Goal: Download file/media

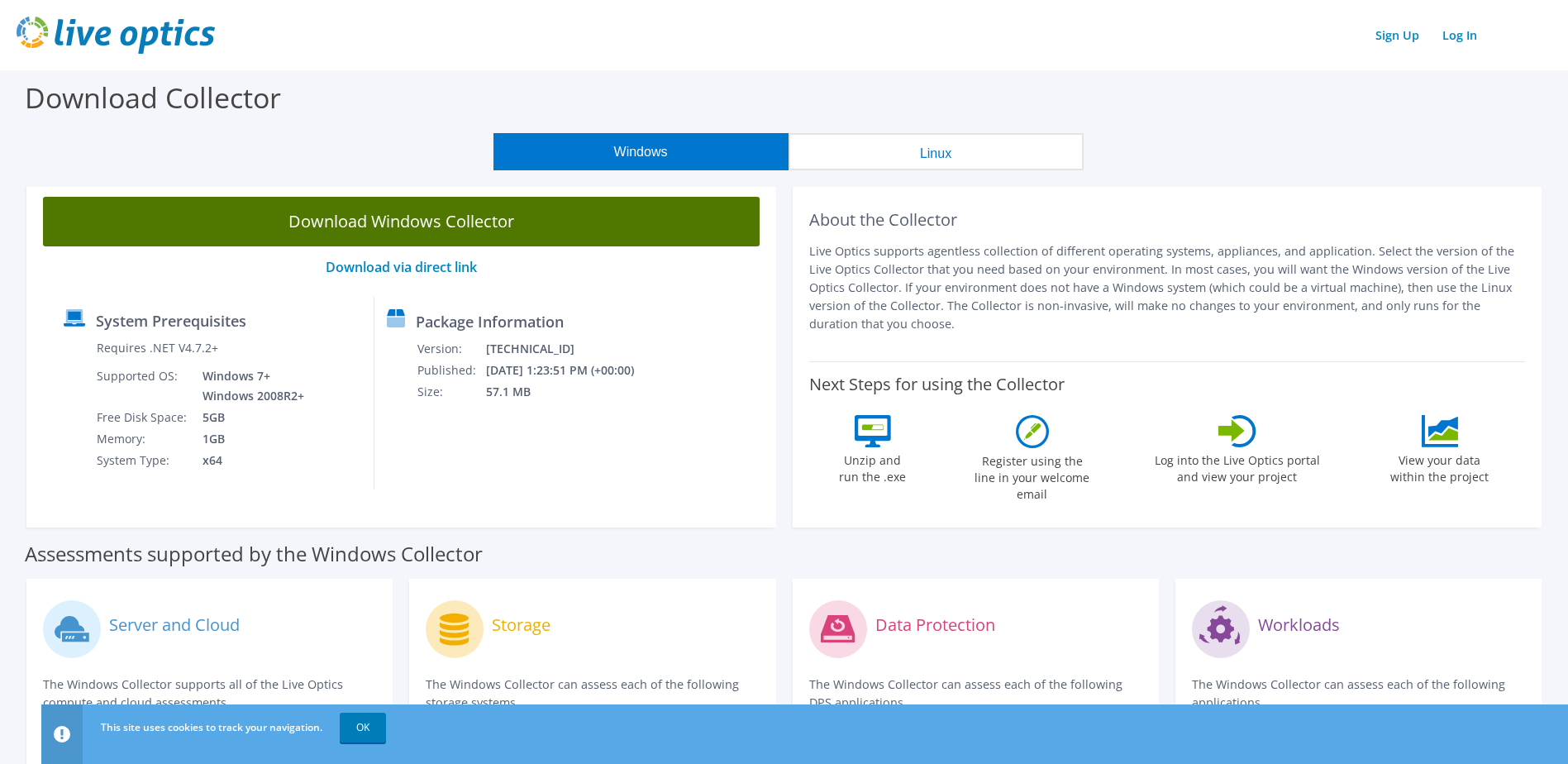
click at [452, 218] on link "Download Windows Collector" at bounding box center [401, 222] width 717 height 50
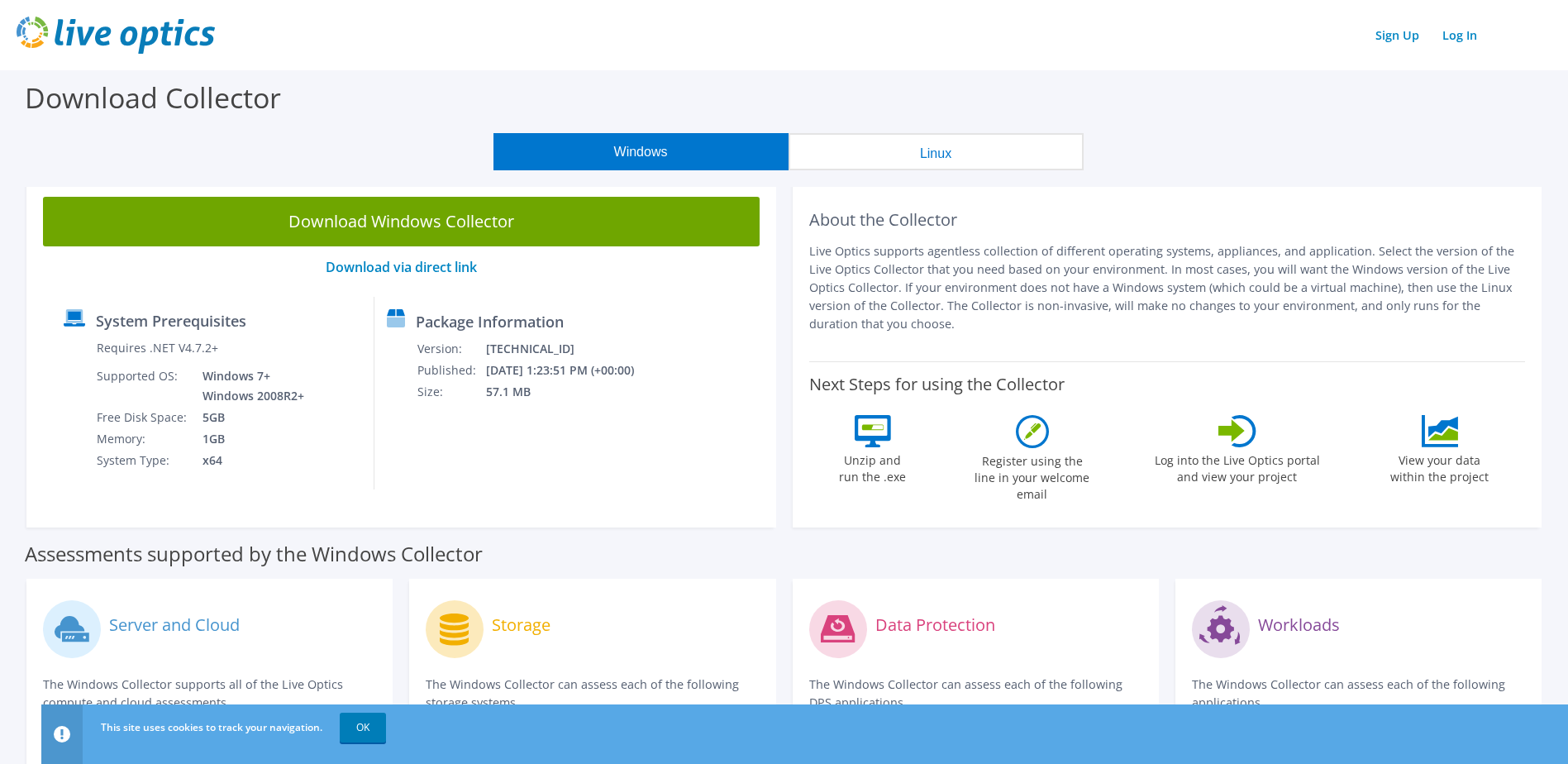
click at [948, 158] on button "Linux" at bounding box center [936, 151] width 295 height 37
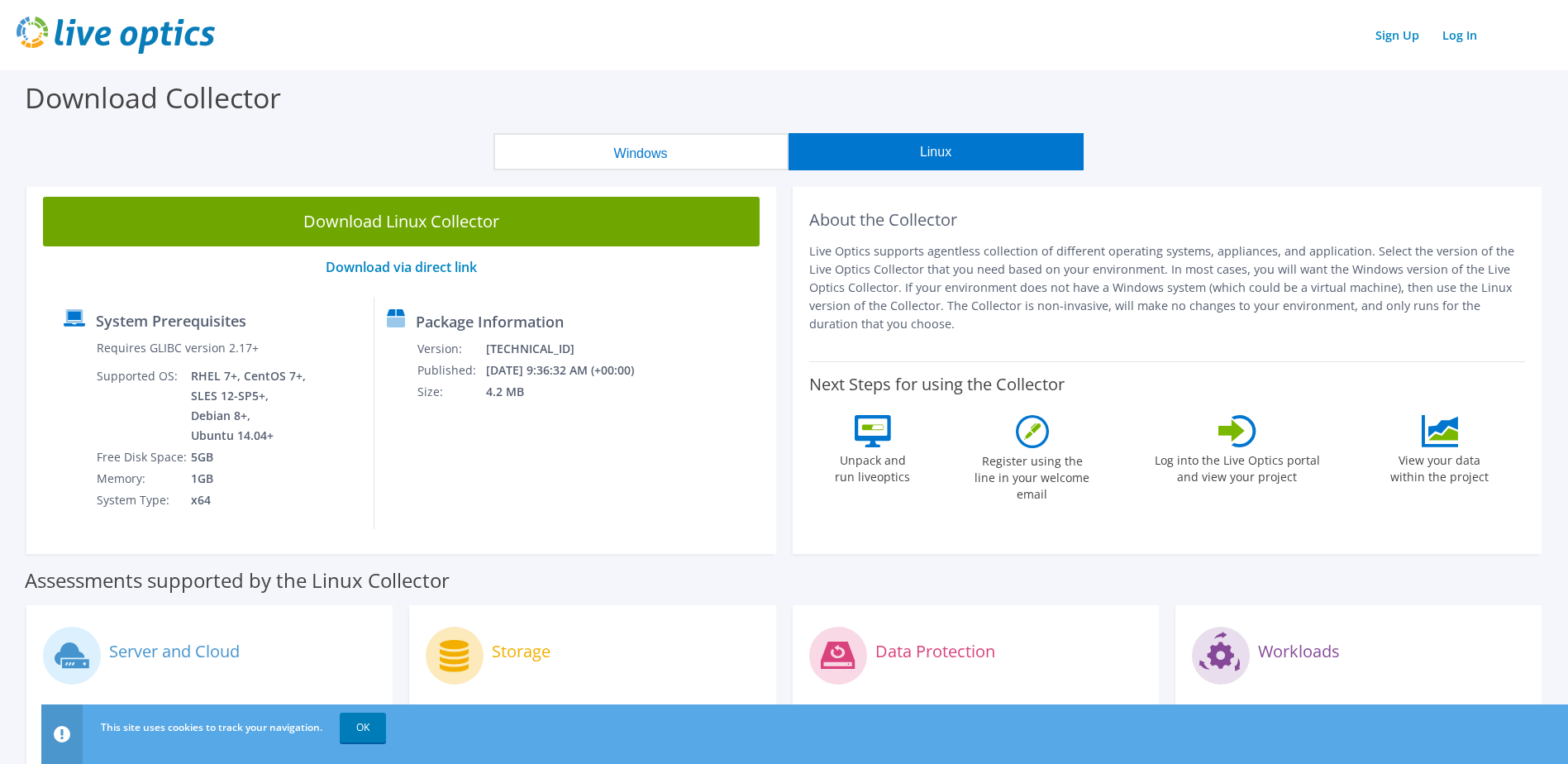
click at [707, 149] on button "Windows" at bounding box center [641, 151] width 295 height 37
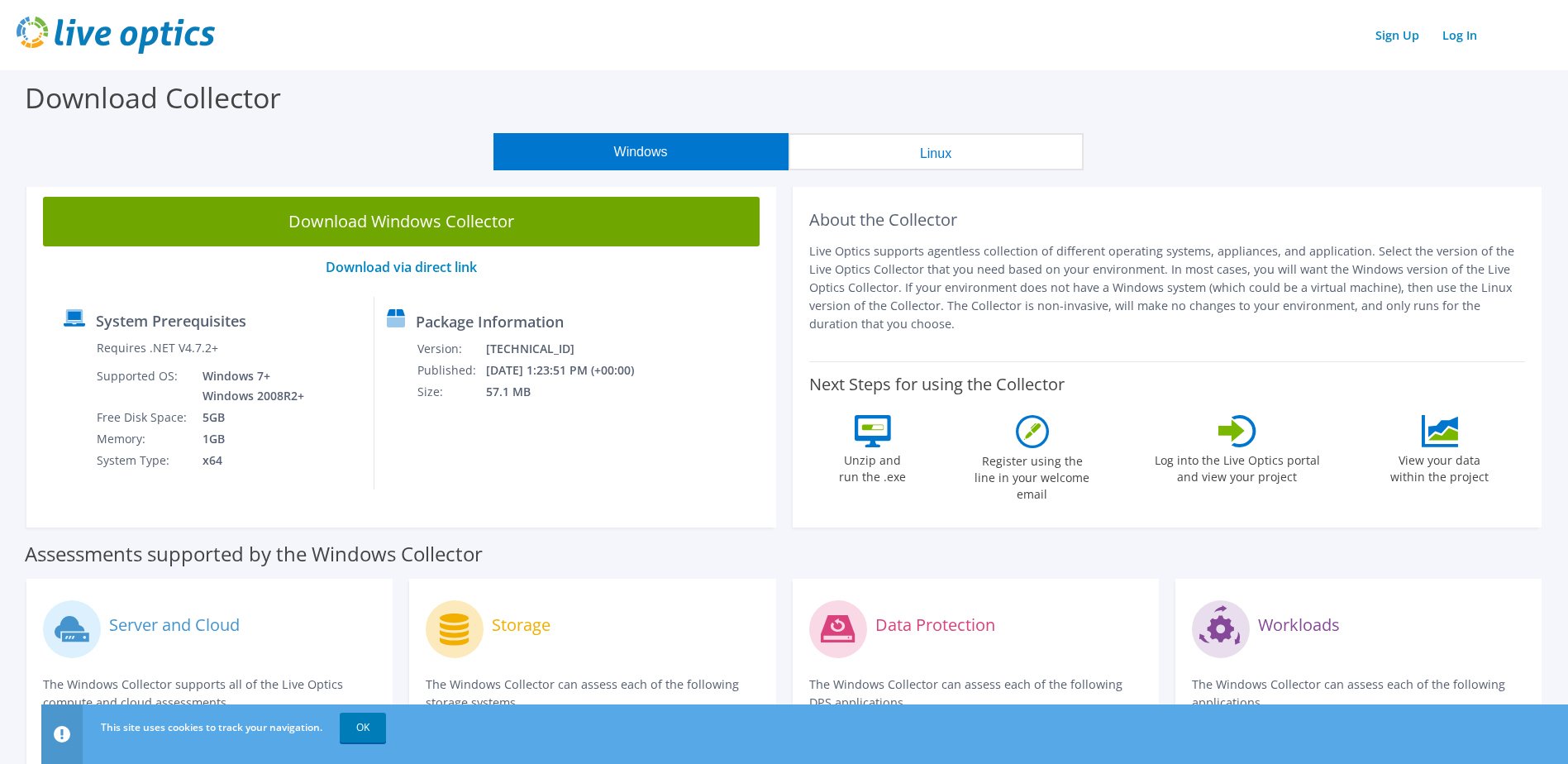
click at [1274, 317] on p "Live Optics supports agentless collection of different operating systems, appli…" at bounding box center [1167, 288] width 717 height 91
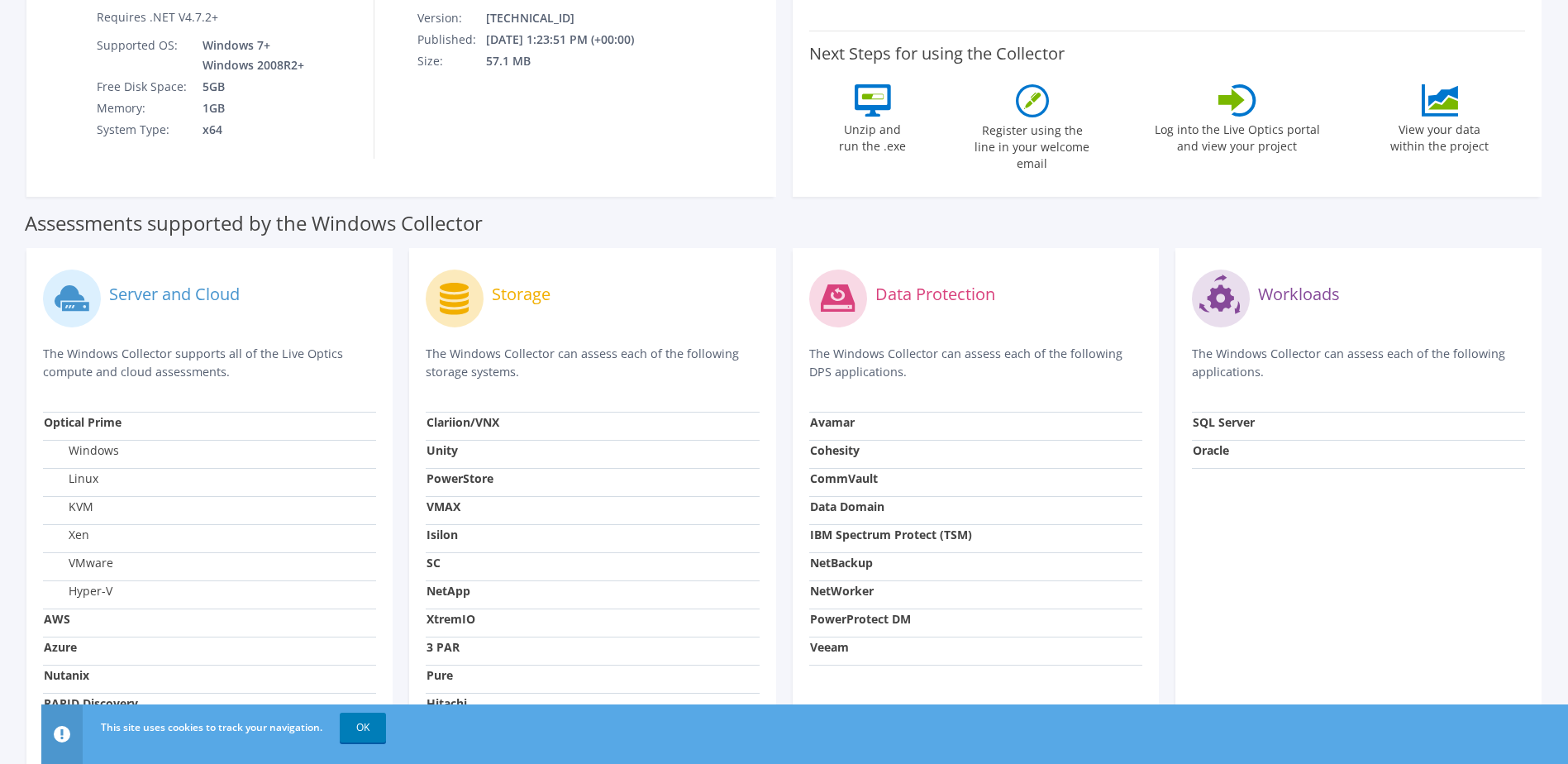
scroll to position [412, 0]
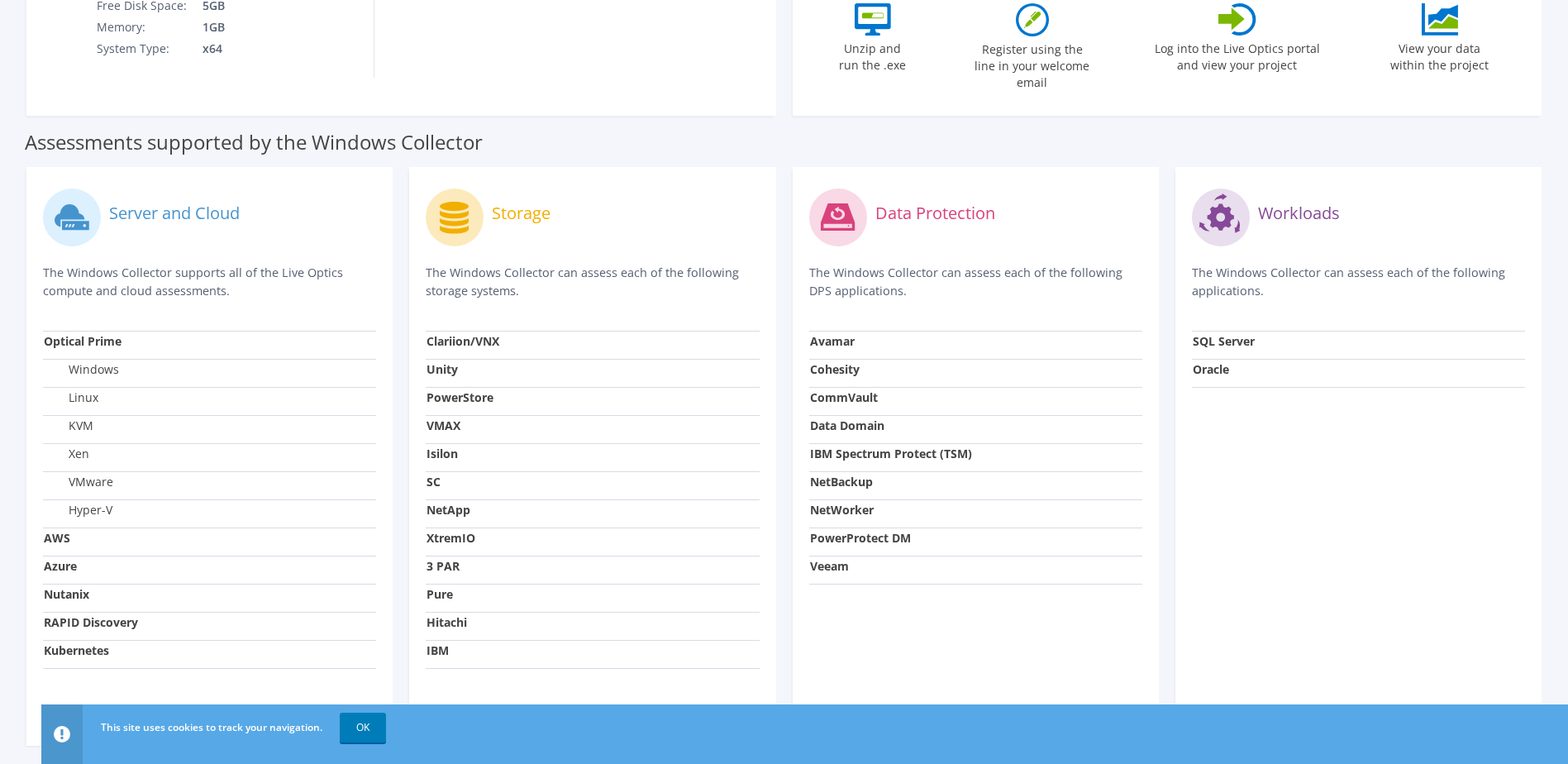
click at [534, 264] on p "The Windows Collector can assess each of the following storage systems." at bounding box center [592, 282] width 333 height 36
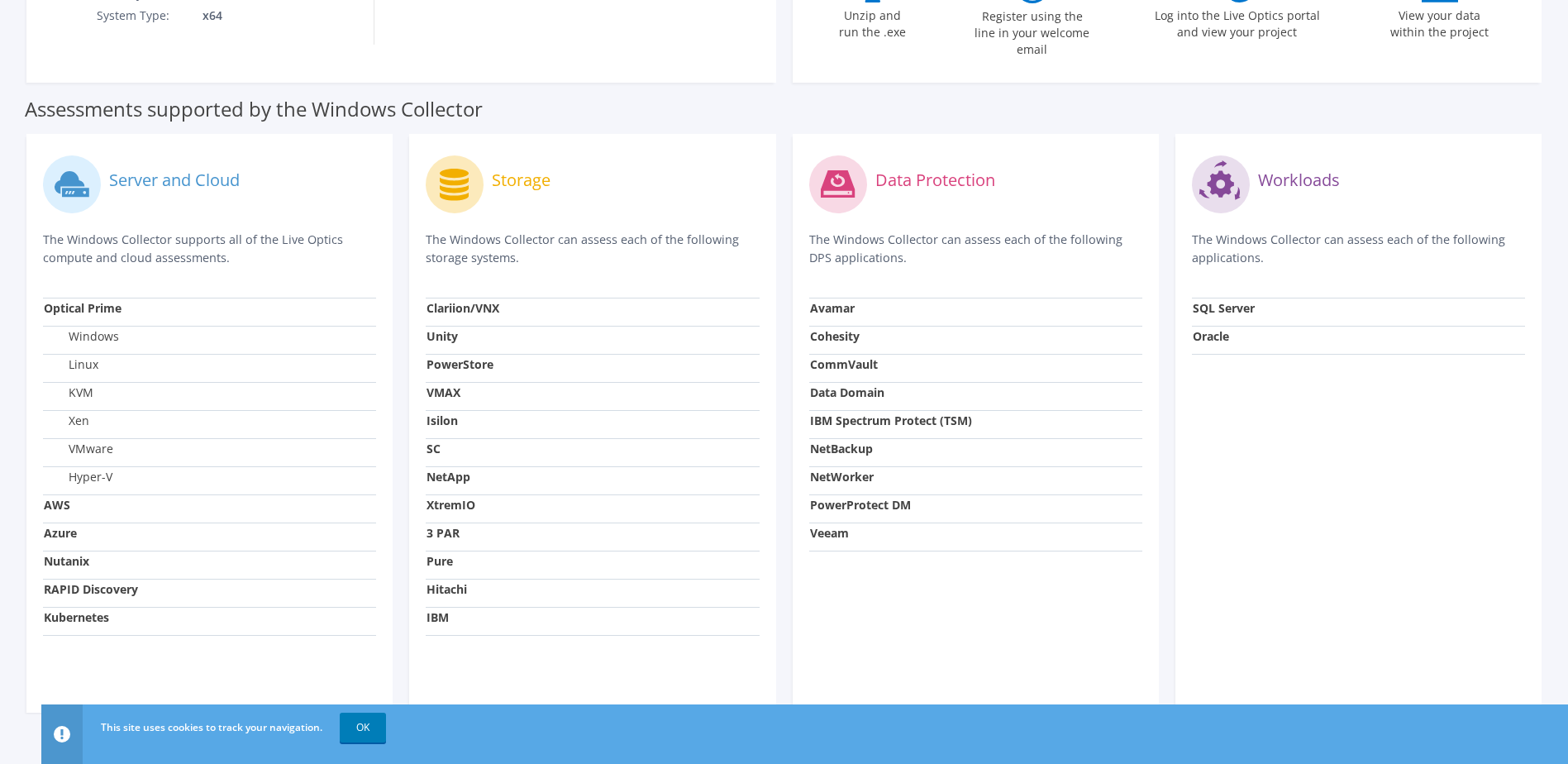
scroll to position [464, 0]
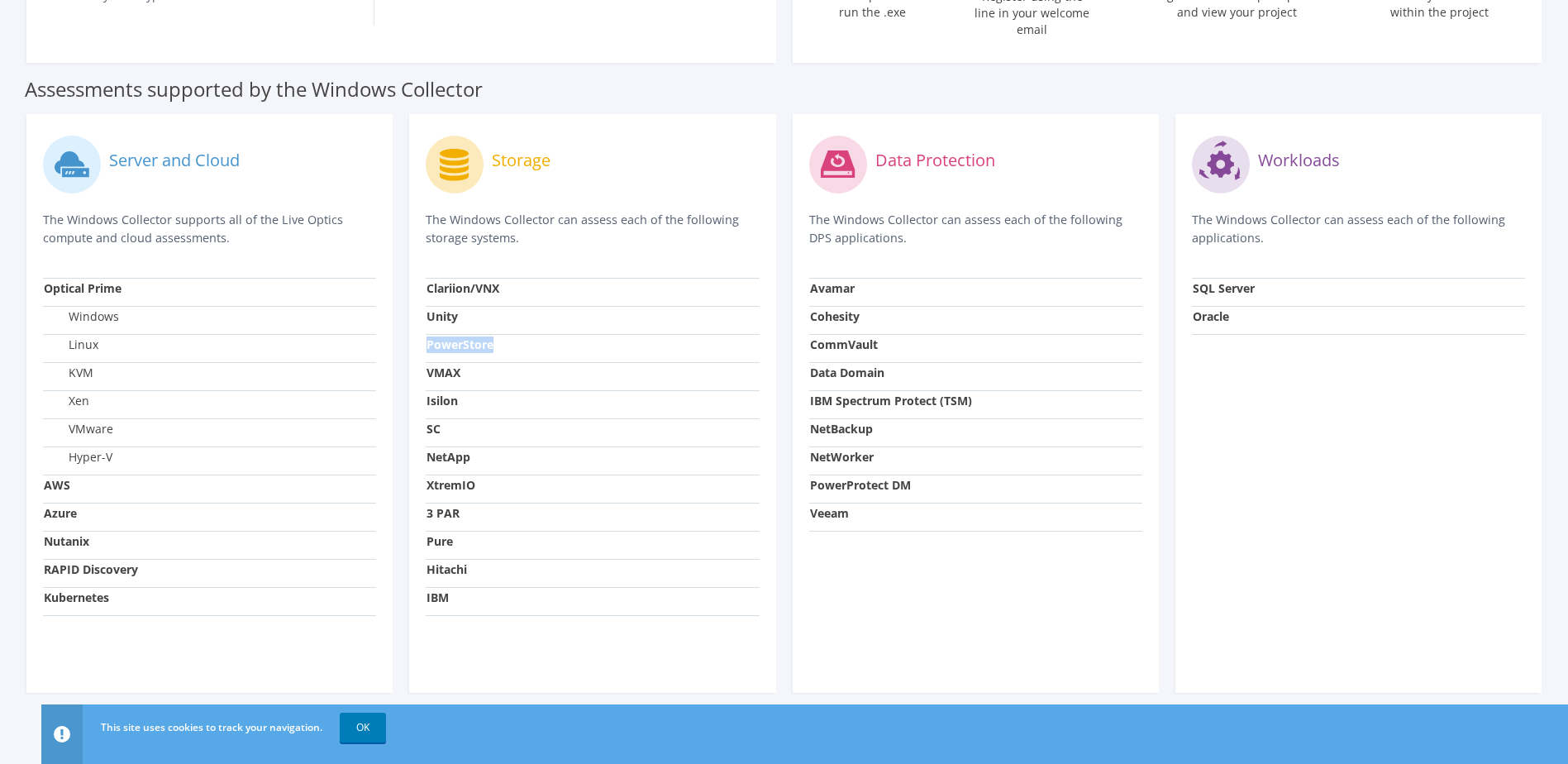
drag, startPoint x: 428, startPoint y: 331, endPoint x: 498, endPoint y: 331, distance: 70.0
click at [498, 334] on td "PowerStore" at bounding box center [592, 348] width 333 height 28
drag, startPoint x: 498, startPoint y: 331, endPoint x: 486, endPoint y: 339, distance: 14.4
click at [486, 339] on label "PowerStore" at bounding box center [460, 344] width 67 height 16
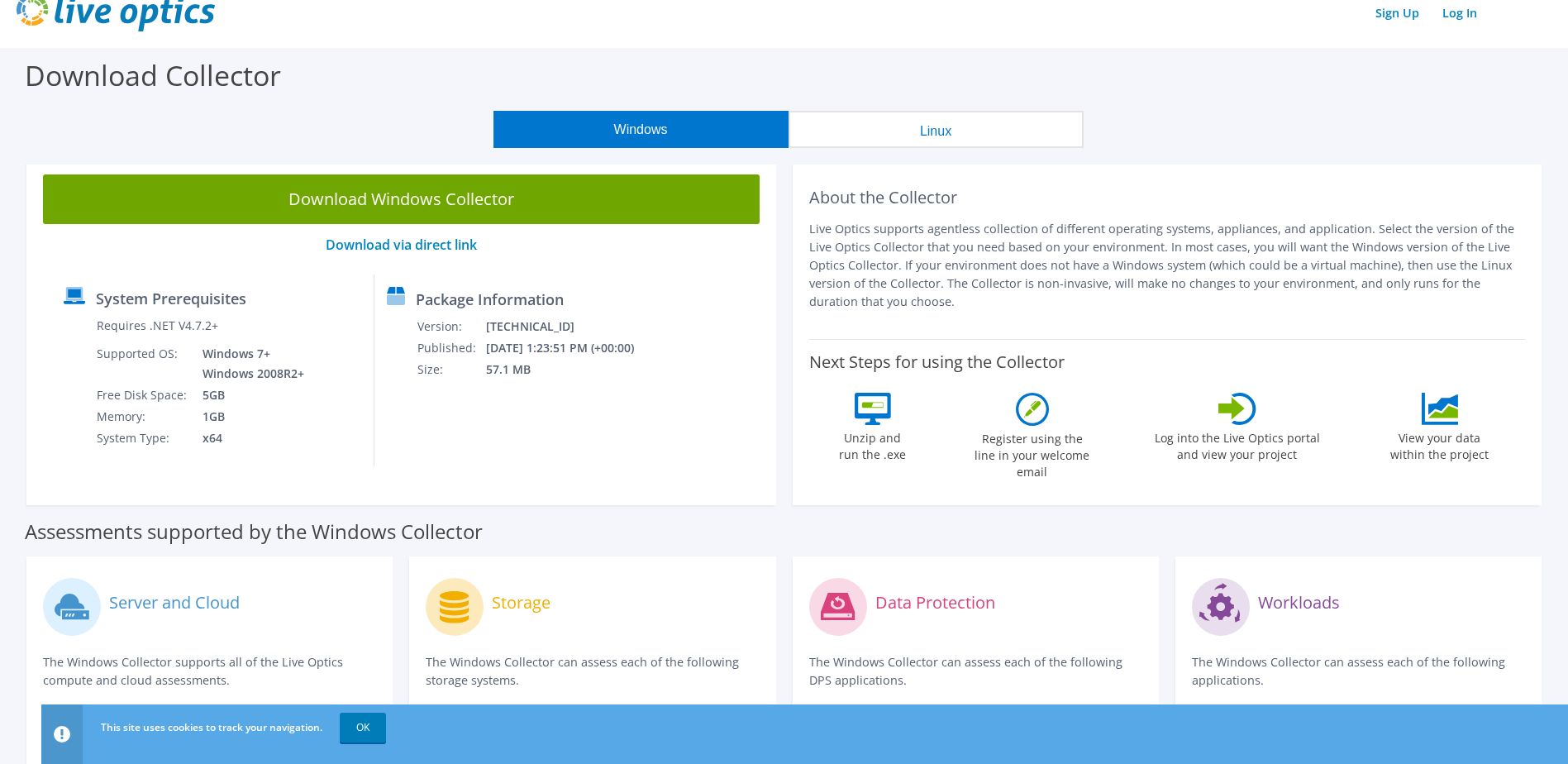
scroll to position [27, 0]
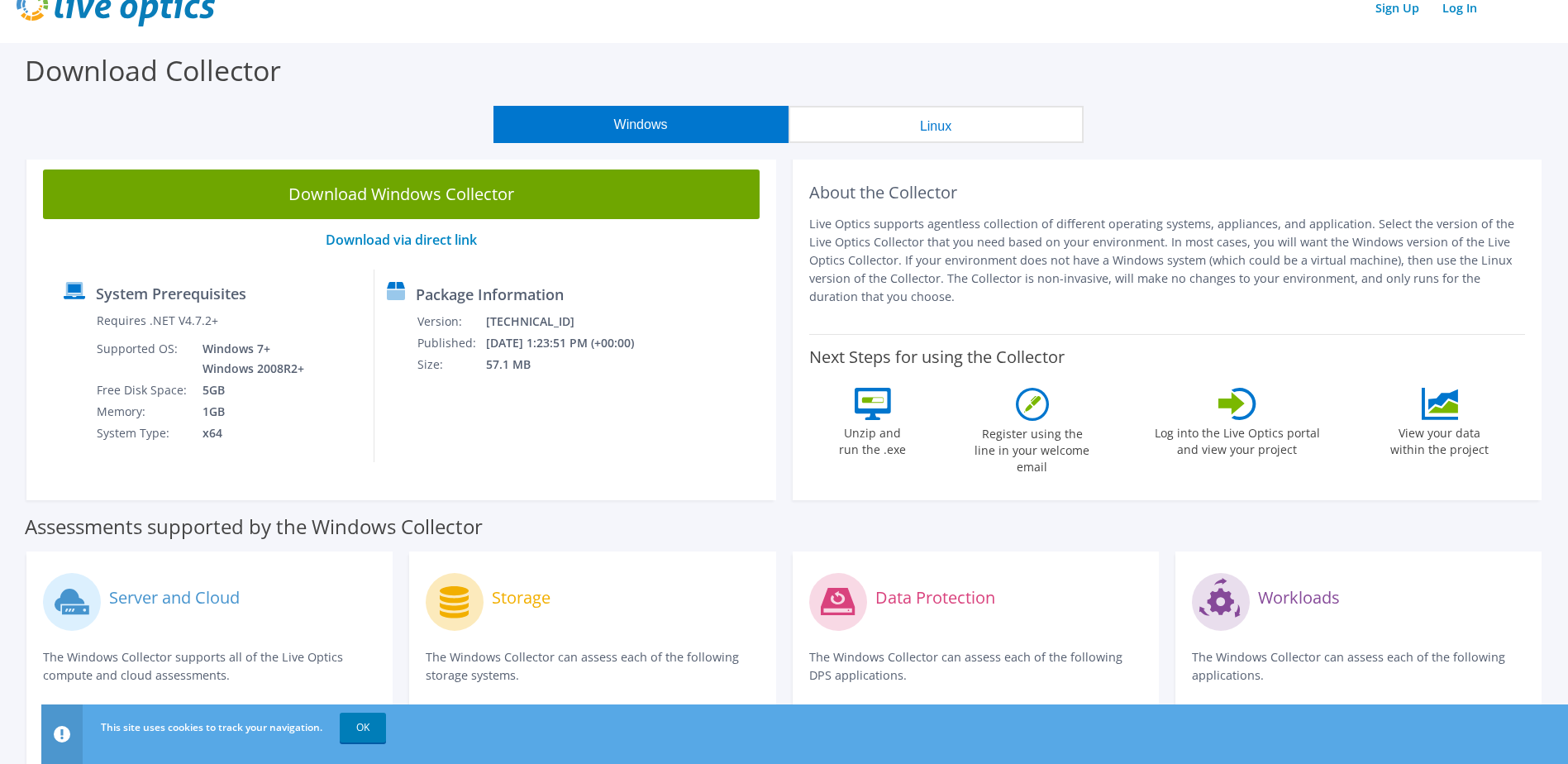
click at [525, 344] on td "[DATE] 1:23:51 PM (+00:00)" at bounding box center [571, 343] width 171 height 21
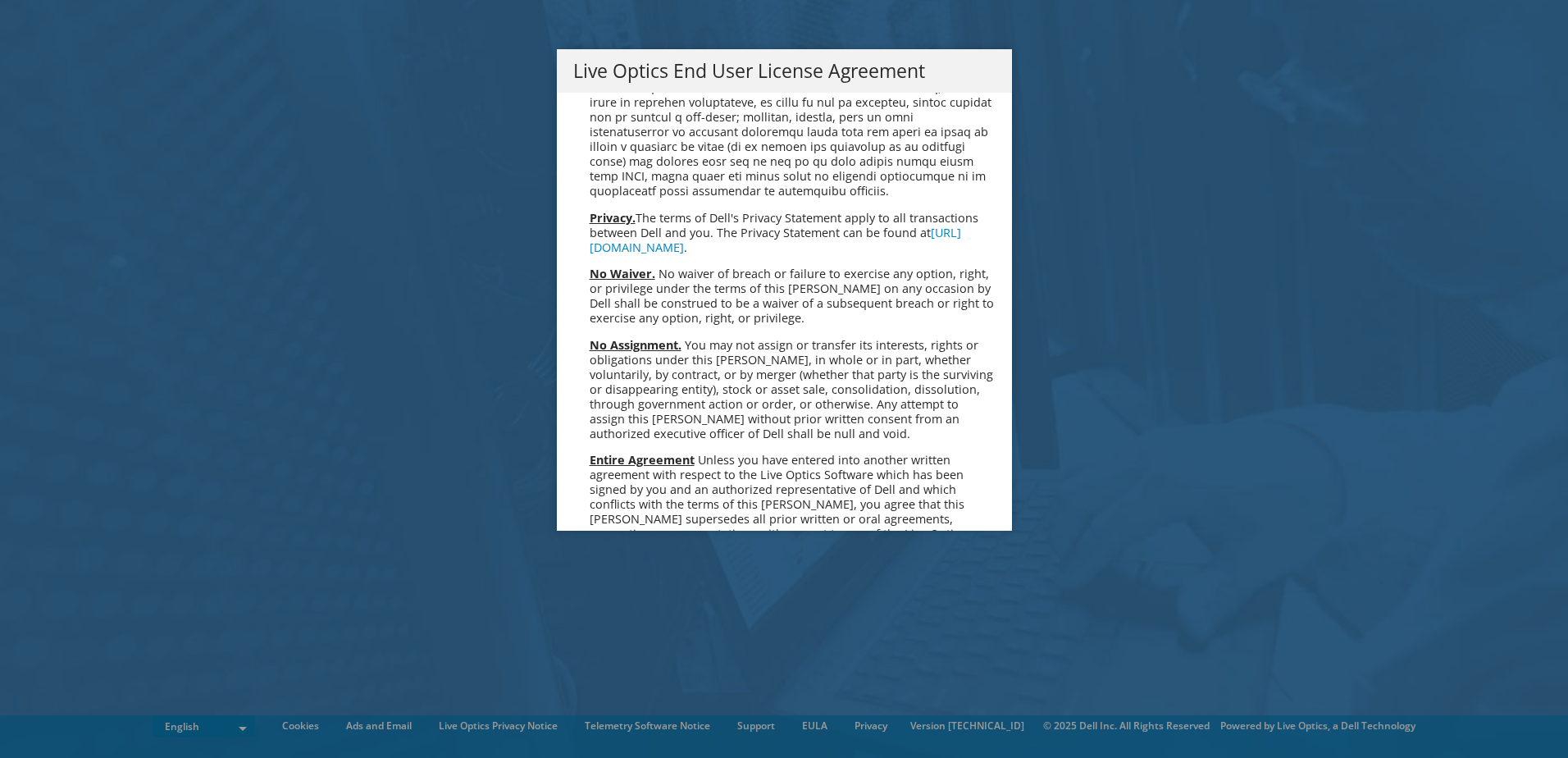
scroll to position [6203, 0]
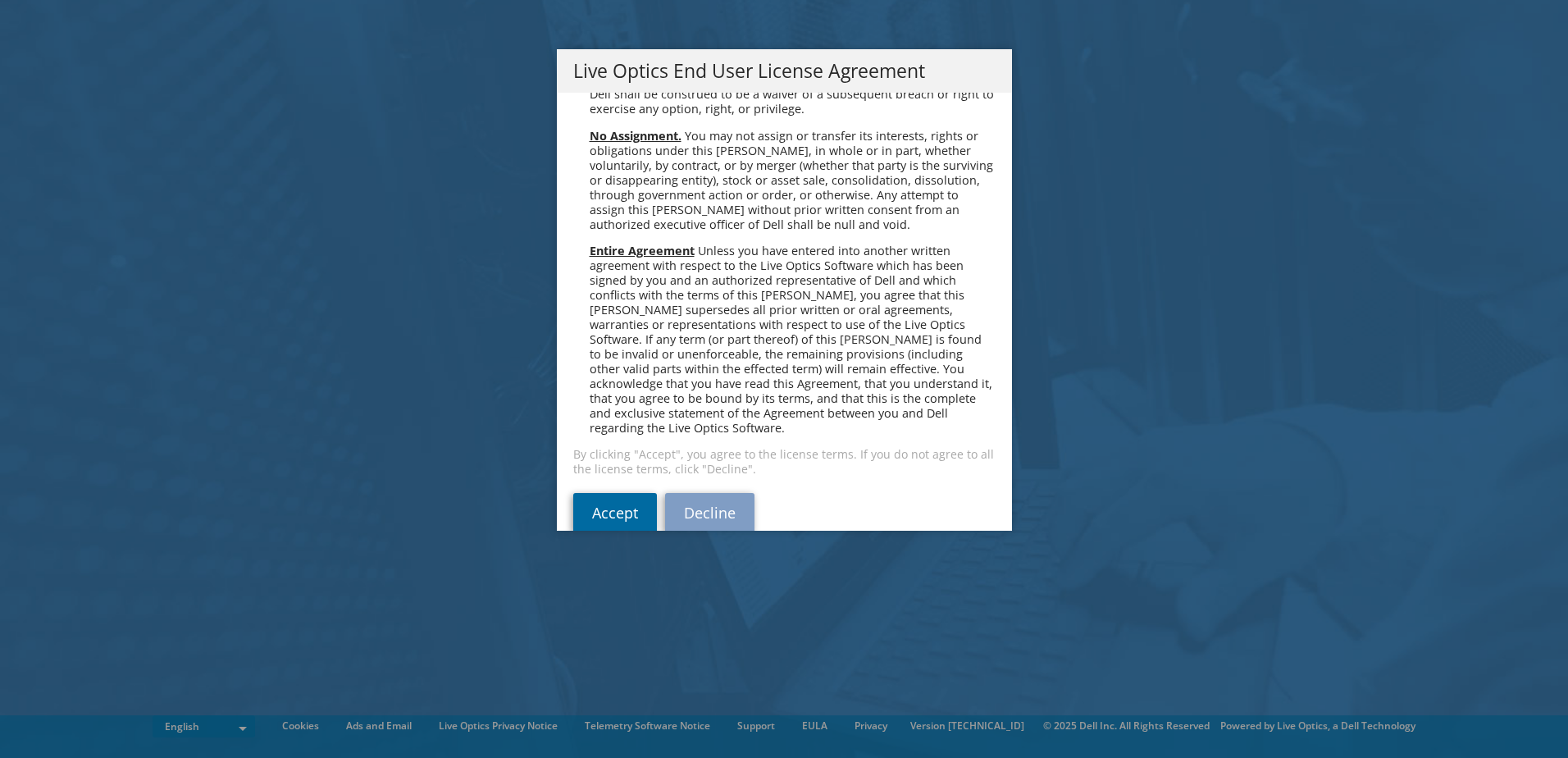
click at [610, 493] on link "Accept" at bounding box center [615, 512] width 83 height 39
